Goal: Entertainment & Leisure: Consume media (video, audio)

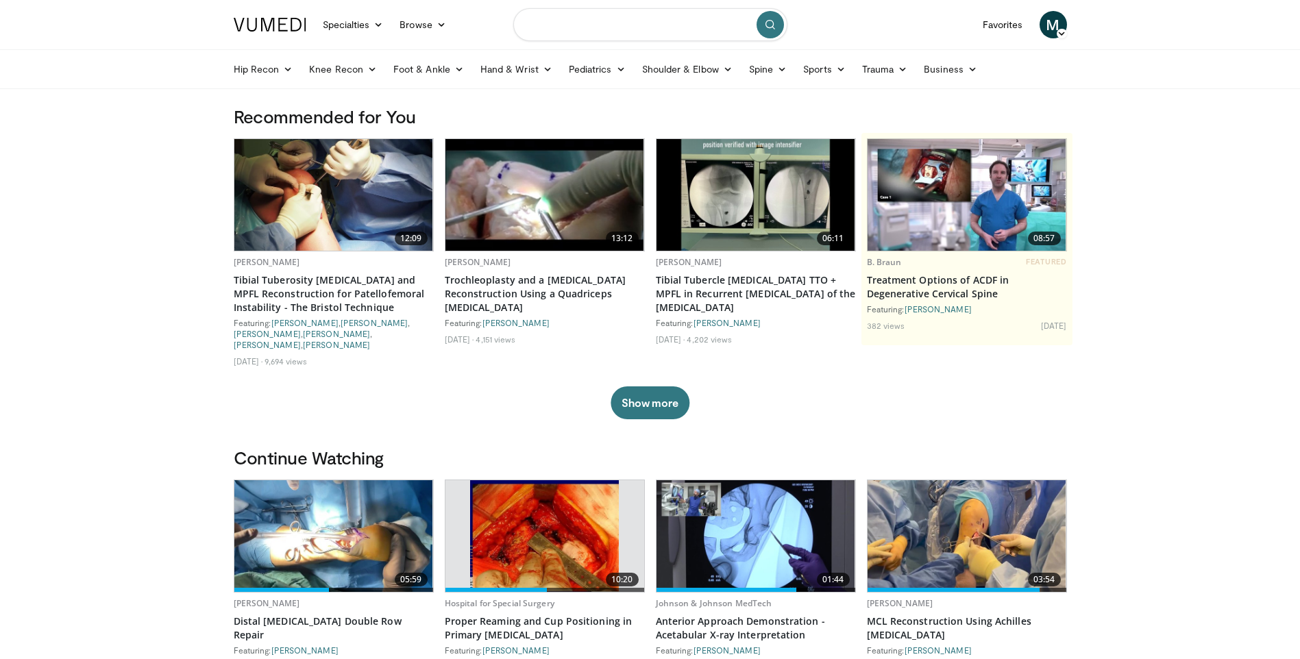
click at [606, 34] on input "Search topics, interventions" at bounding box center [650, 24] width 274 height 33
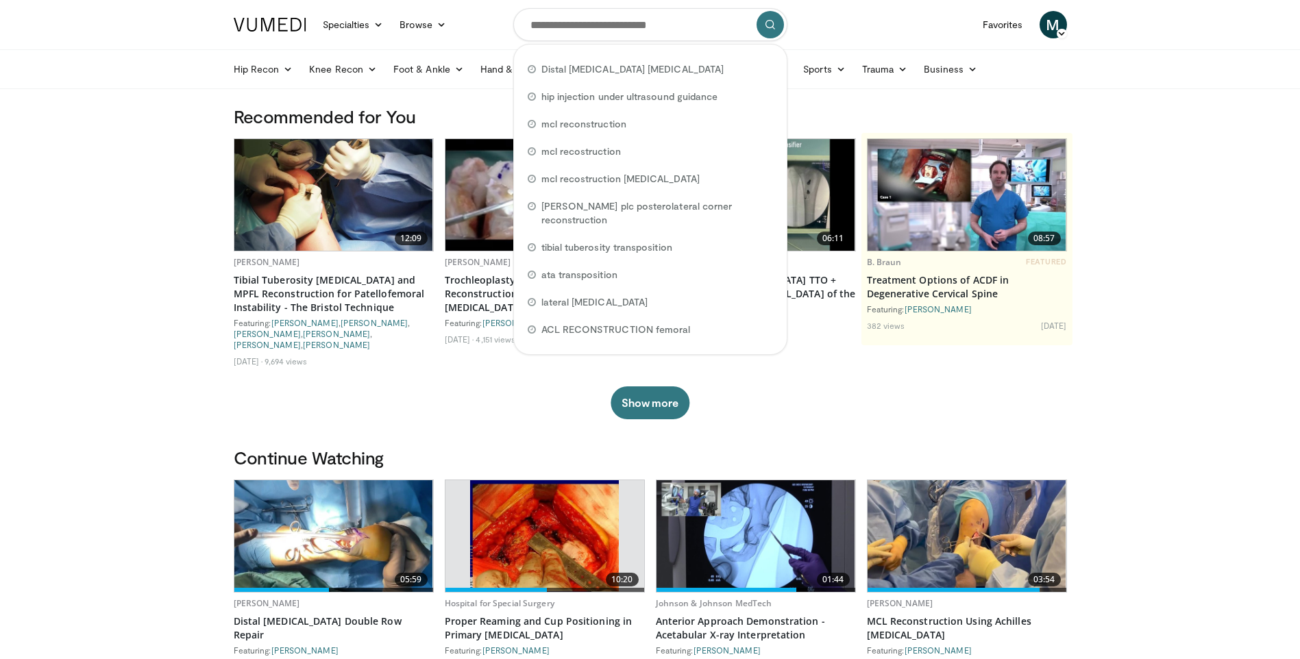
click at [849, 25] on nav "Specialties Adult & Family Medicine Allergy, Asthma, Immunology Anesthesiology …" at bounding box center [650, 24] width 850 height 49
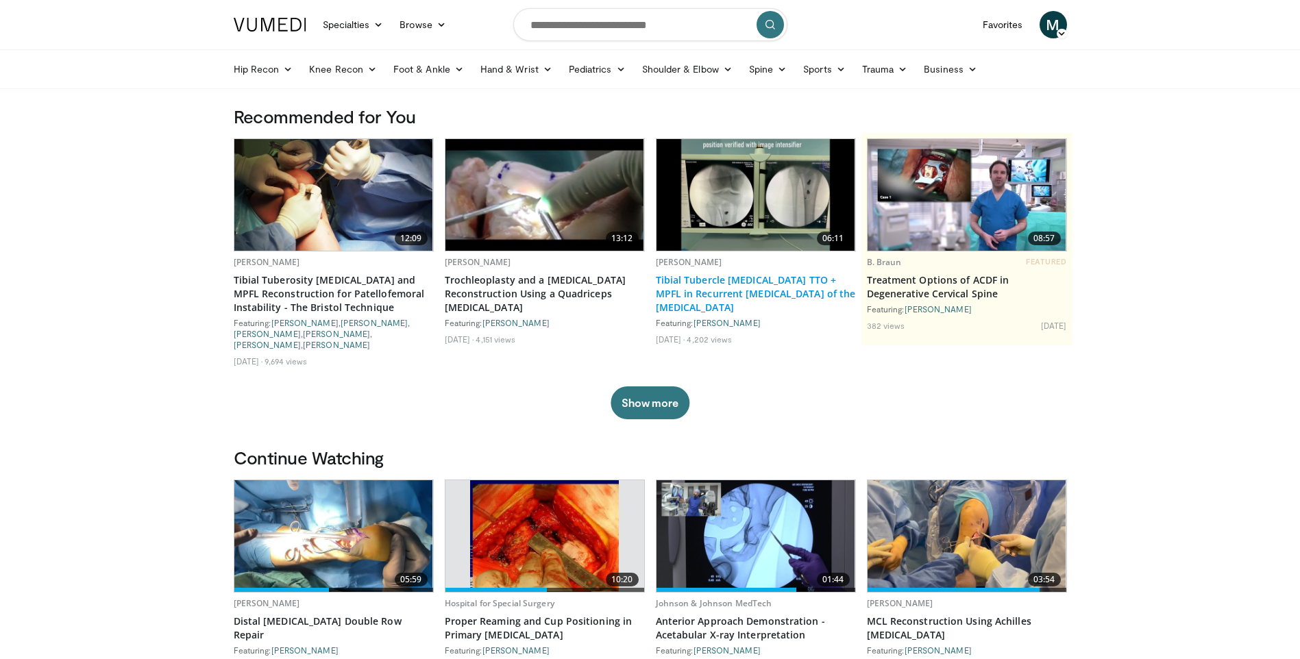
click at [743, 287] on link "Tibial Tubercle [MEDICAL_DATA] TTO + MPFL in Recurrent [MEDICAL_DATA] of the [M…" at bounding box center [756, 293] width 200 height 41
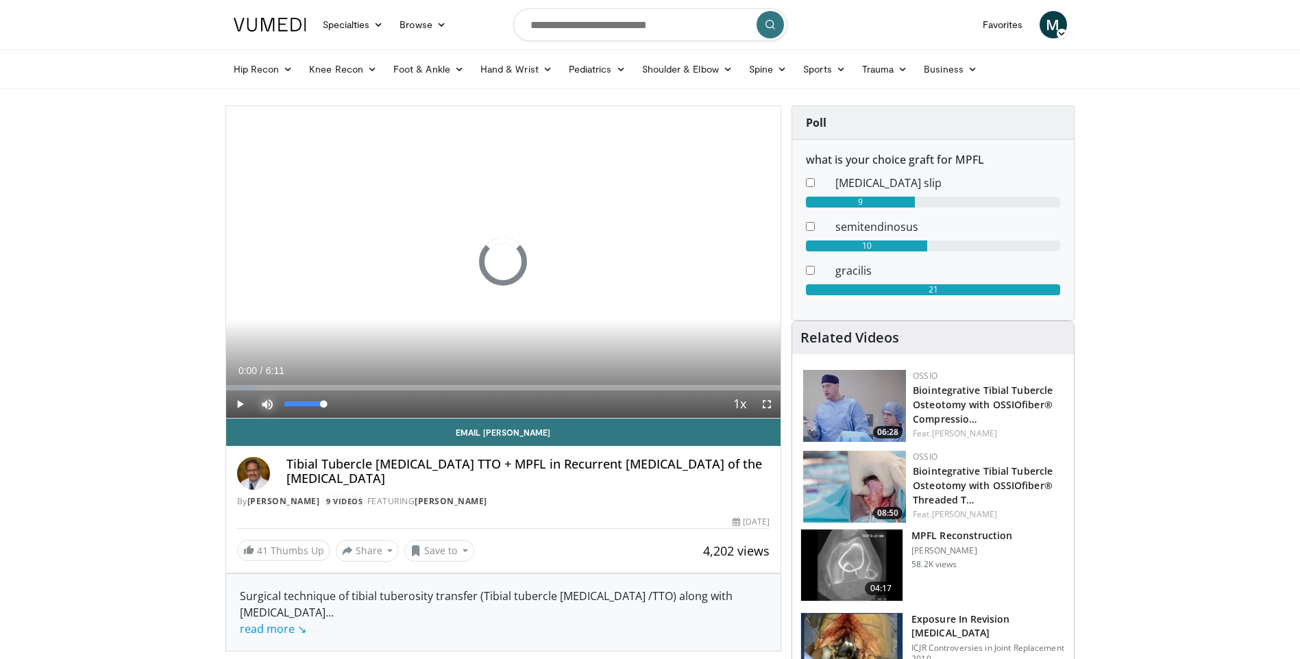
click at [272, 408] on span "Video Player" at bounding box center [267, 404] width 27 height 27
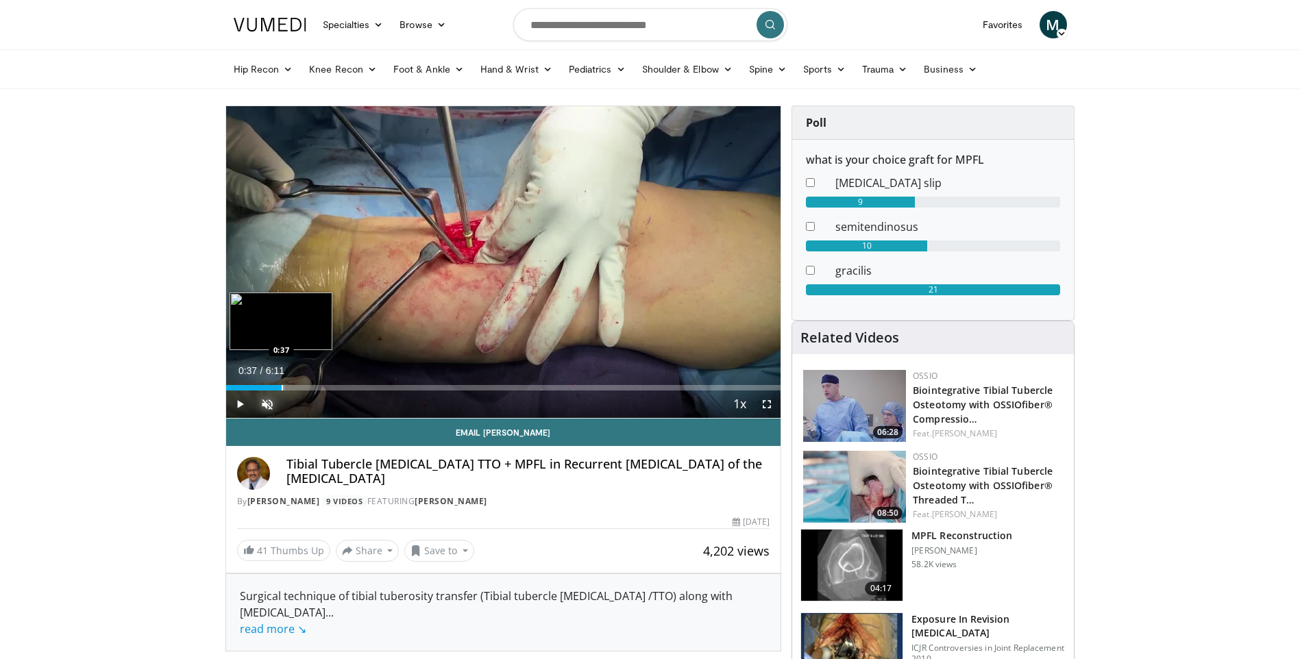
click at [282, 388] on div "Progress Bar" at bounding box center [282, 387] width 1 height 5
click at [316, 386] on div "Progress Bar" at bounding box center [316, 387] width 1 height 5
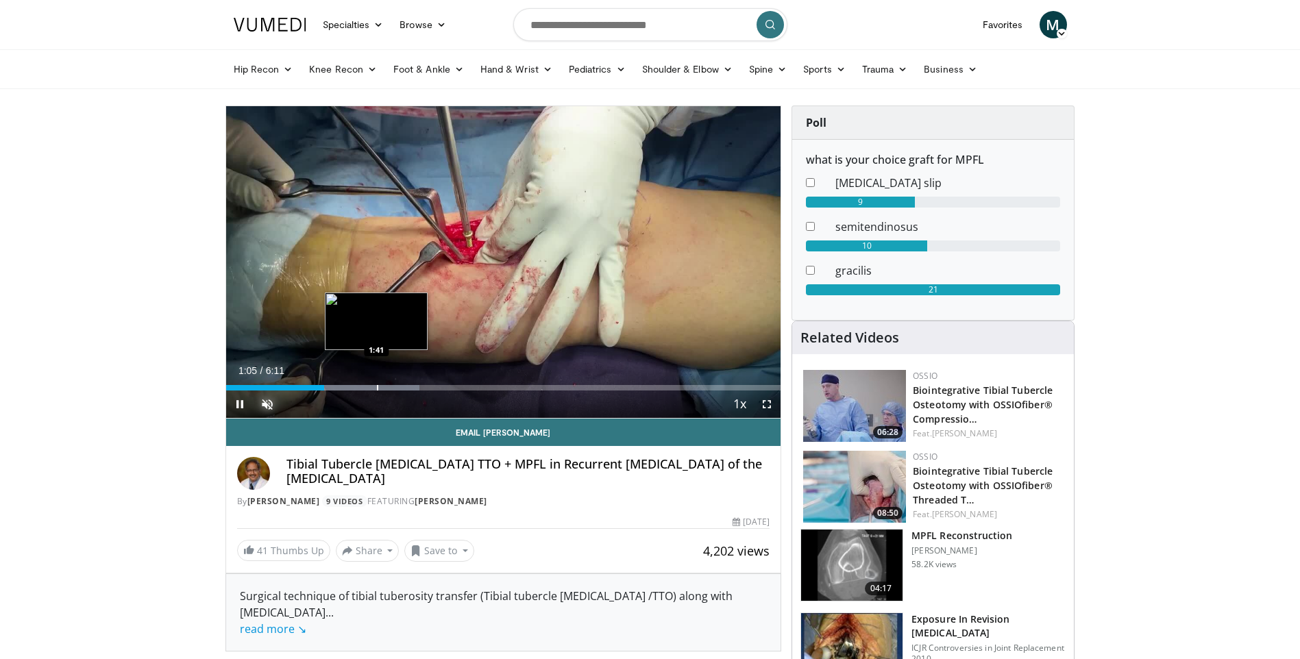
click at [377, 388] on div "Progress Bar" at bounding box center [377, 387] width 1 height 5
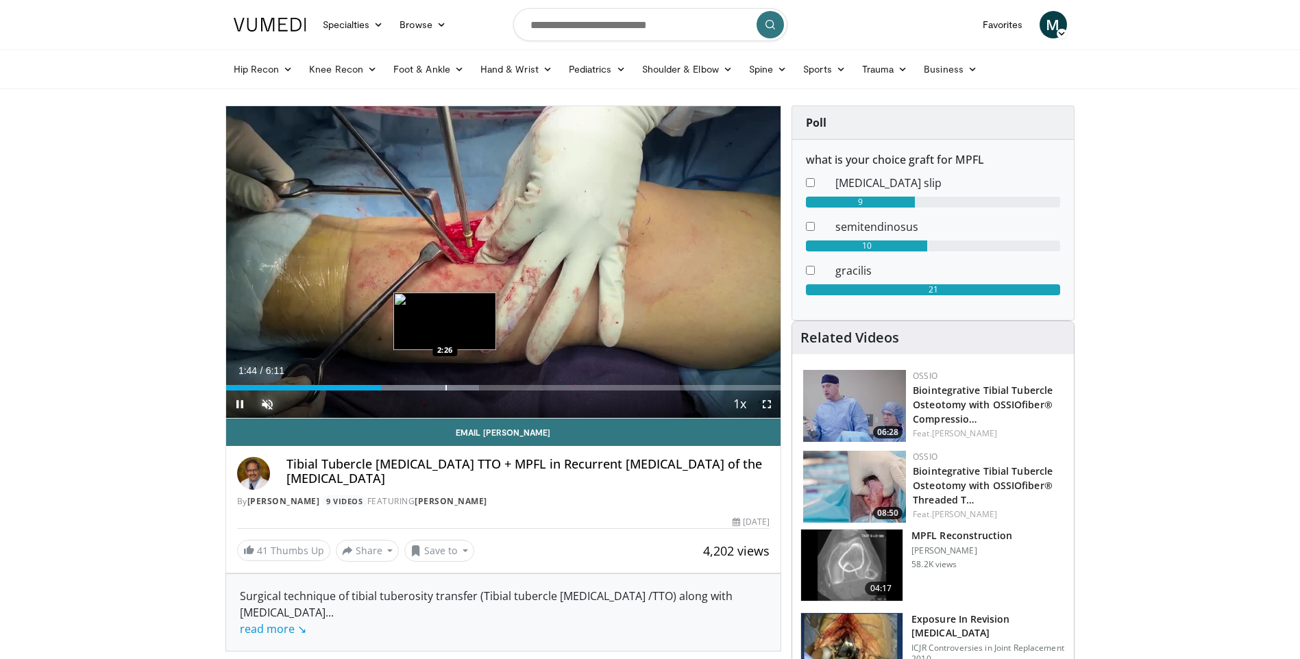
click at [445, 388] on div "Progress Bar" at bounding box center [445, 387] width 1 height 5
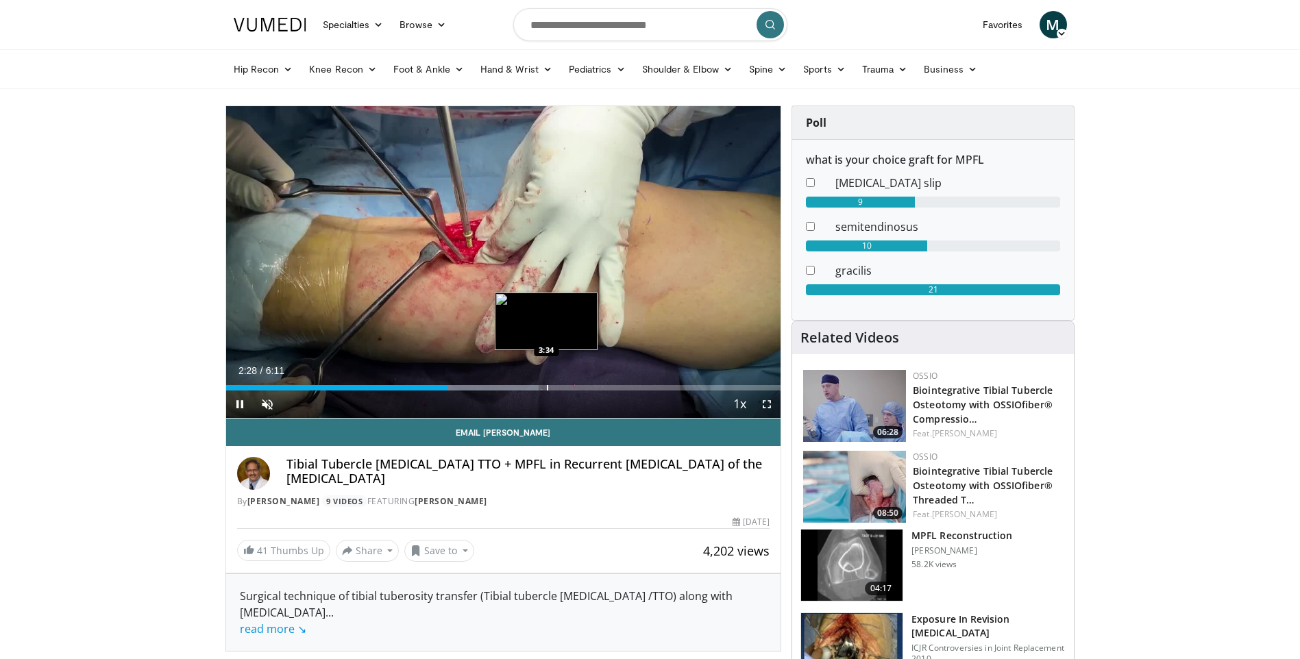
click at [546, 387] on div "10 seconds Tap to unmute" at bounding box center [503, 262] width 555 height 312
click at [536, 389] on div "Progress Bar" at bounding box center [471, 387] width 135 height 5
click at [556, 388] on div "Progress Bar" at bounding box center [556, 387] width 1 height 5
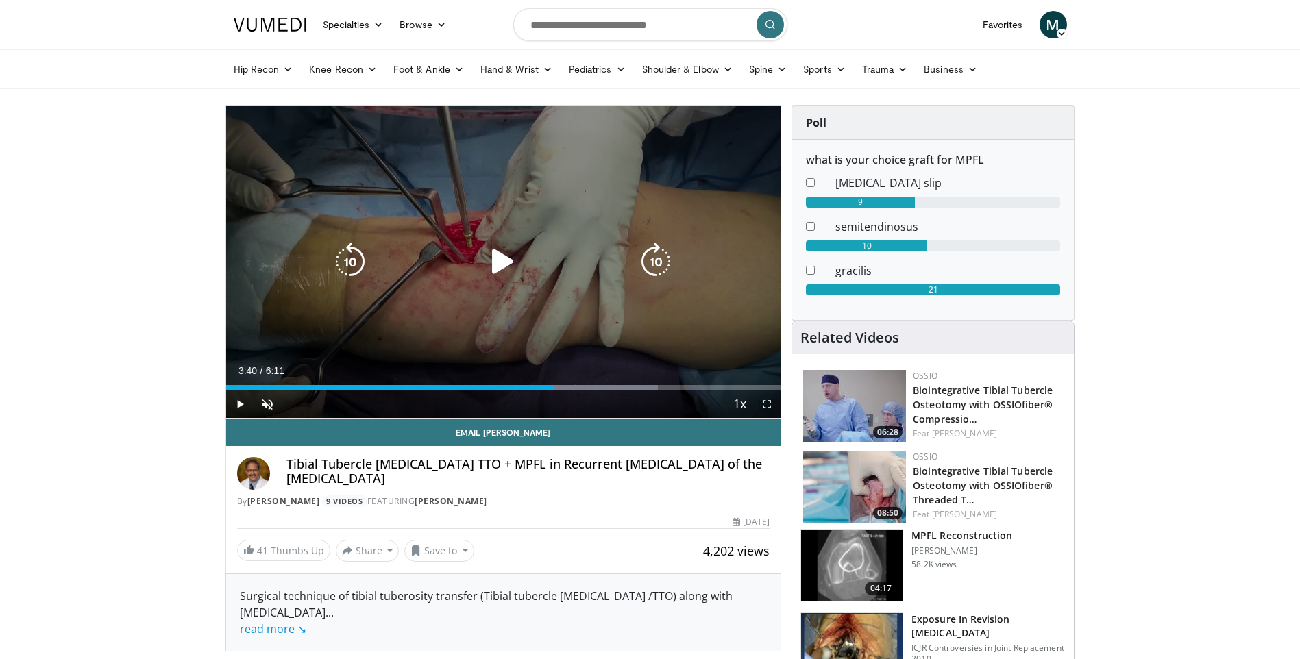
click at [541, 288] on div "10 seconds Tap to unmute" at bounding box center [503, 262] width 555 height 312
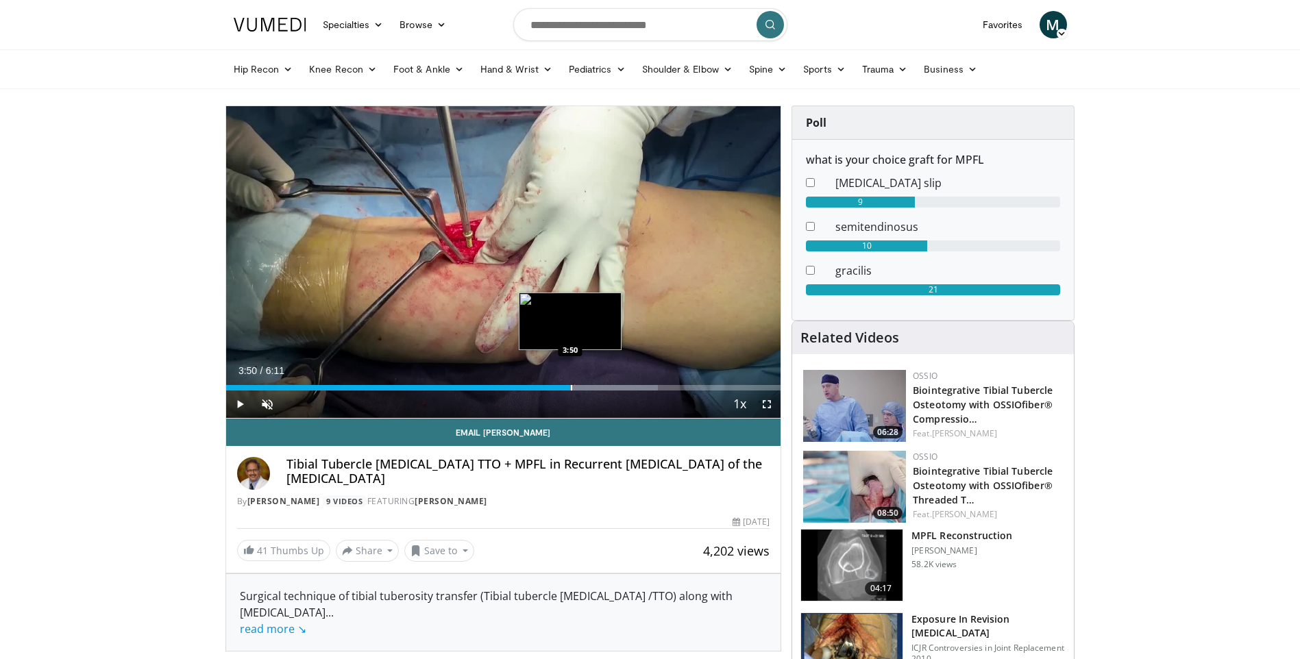
click at [570, 382] on div "Loaded : 77.83% 3:43 3:50" at bounding box center [503, 384] width 555 height 13
click at [600, 381] on div "Loaded : 80.52% 3:54 4:11" at bounding box center [503, 384] width 555 height 13
click at [627, 385] on div "Progress Bar" at bounding box center [627, 387] width 1 height 5
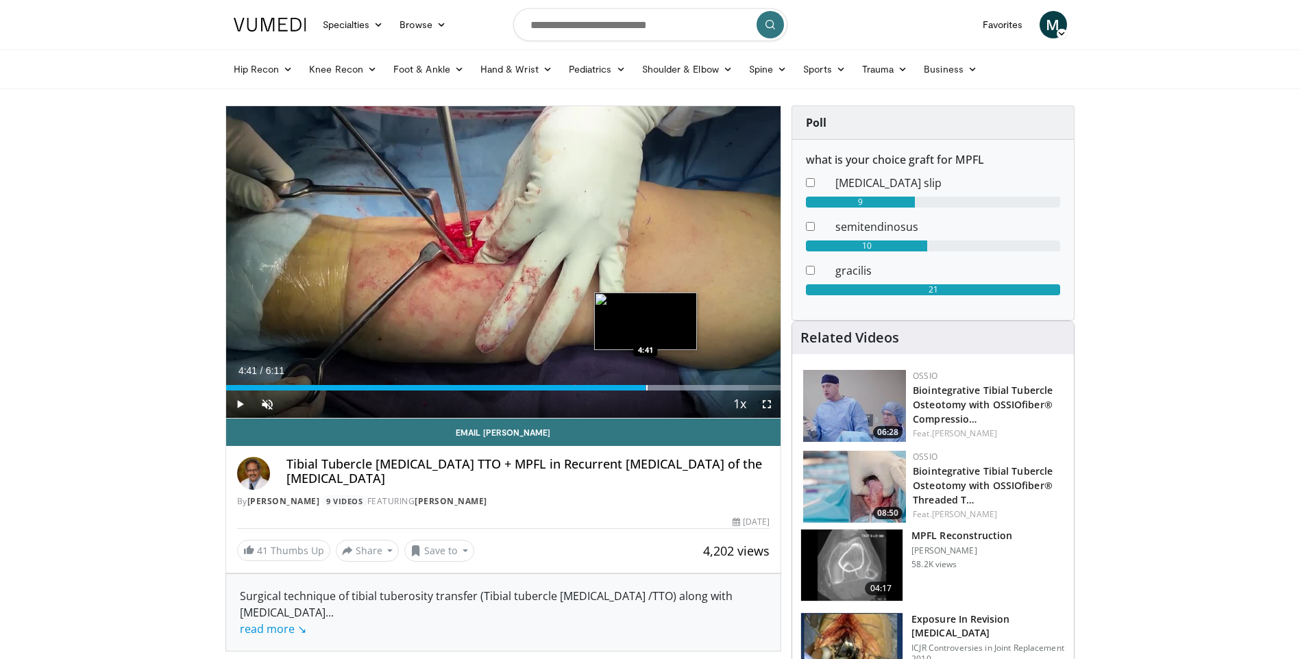
click at [646, 385] on div "Progress Bar" at bounding box center [646, 387] width 1 height 5
click at [640, 385] on div "Progress Bar" at bounding box center [640, 387] width 1 height 5
click at [235, 401] on span "Video Player" at bounding box center [239, 404] width 27 height 27
